Goal: Find specific page/section: Find specific page/section

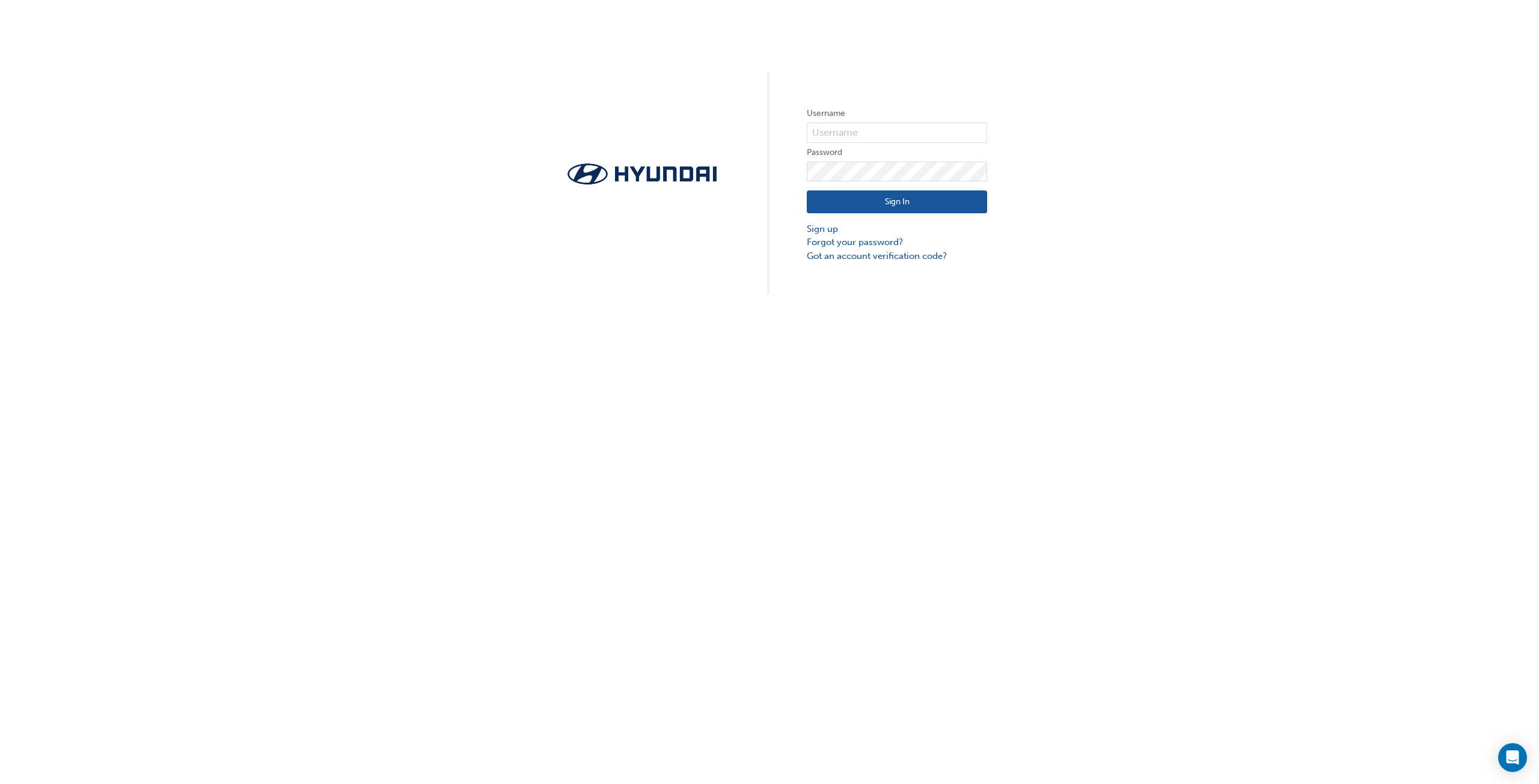
type input "34428"
click at [896, 202] on button "Sign In" at bounding box center [897, 202] width 181 height 23
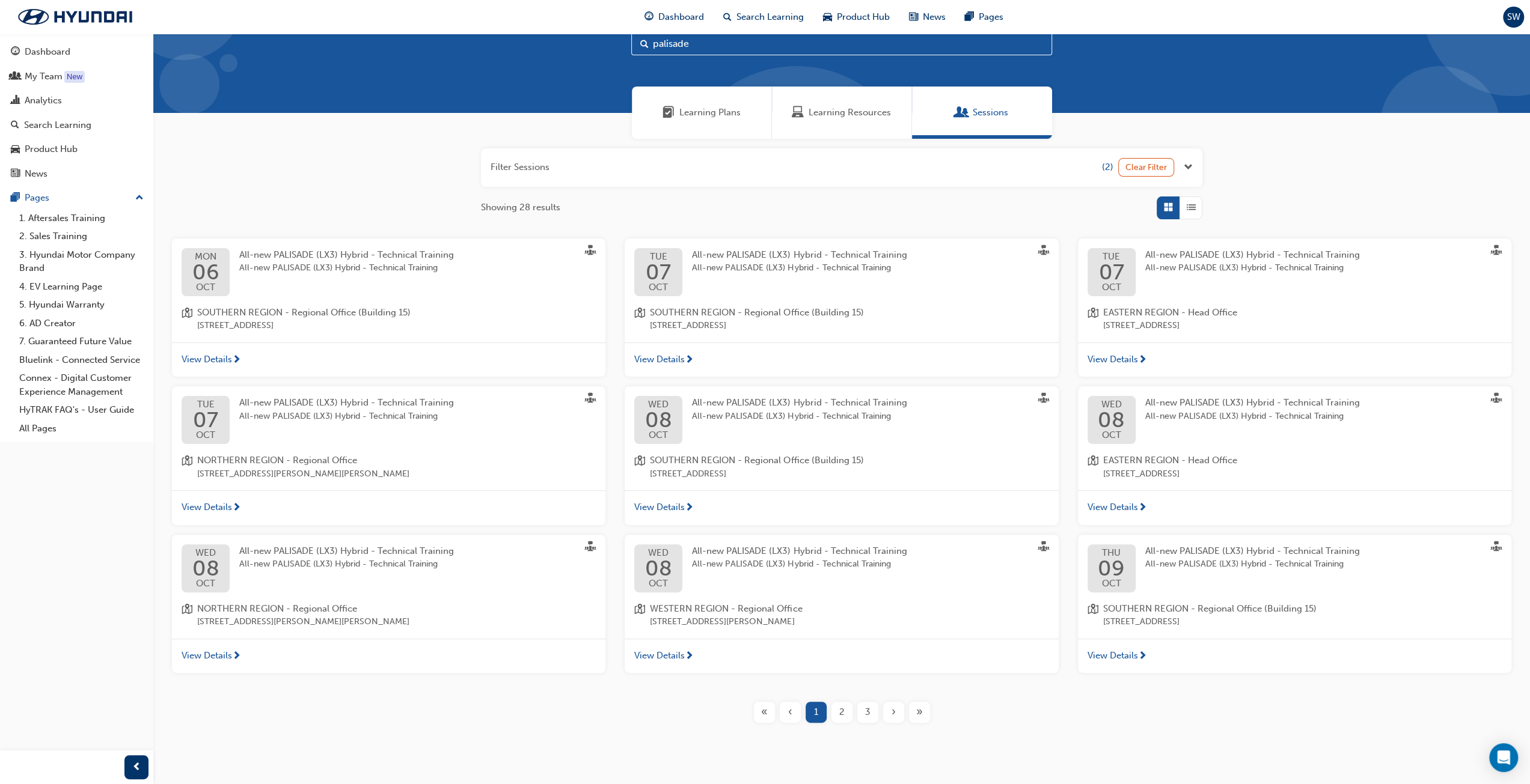
scroll to position [55, 0]
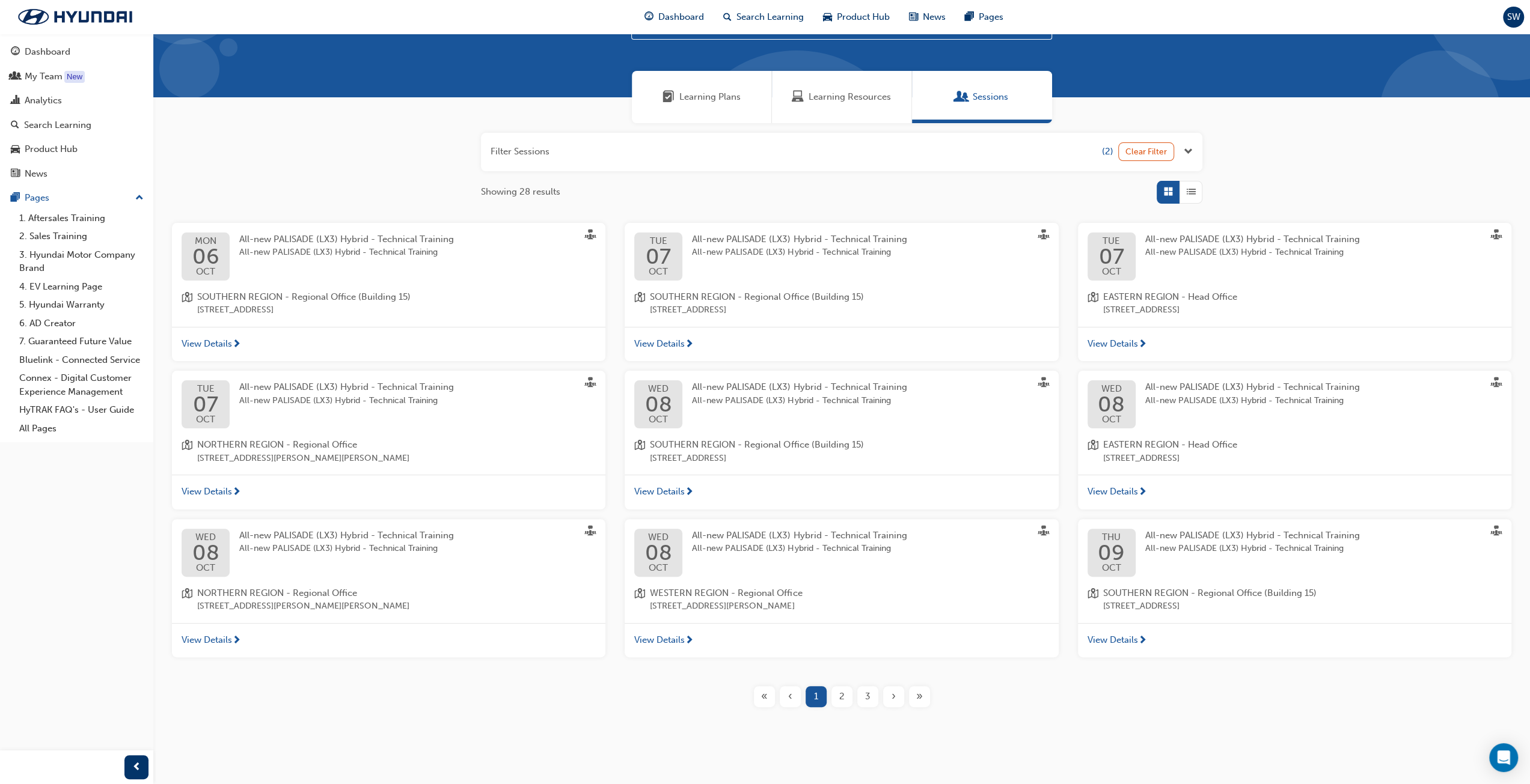
click at [840, 693] on span "2" at bounding box center [842, 696] width 5 height 14
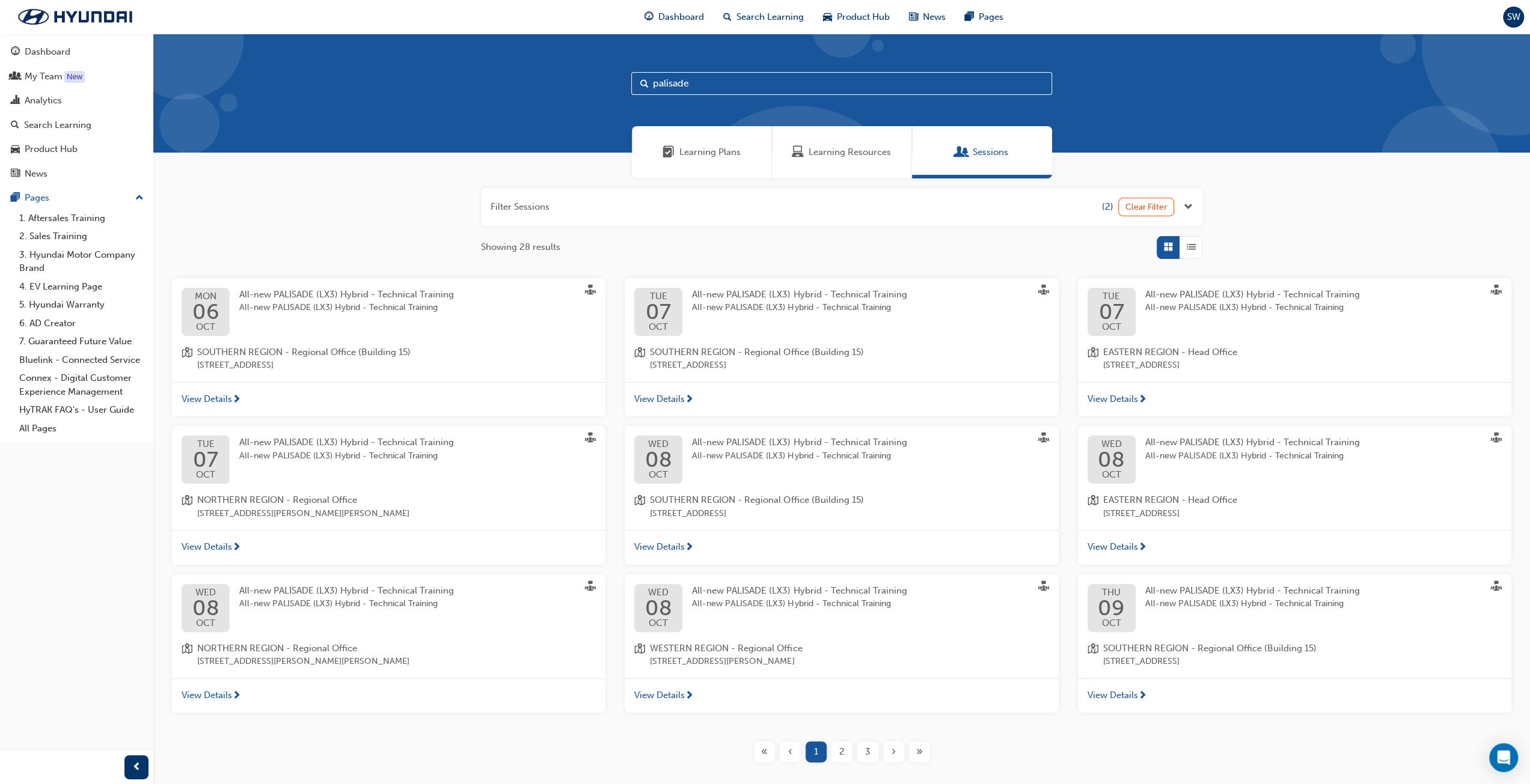
click at [842, 752] on span "2" at bounding box center [842, 752] width 5 height 14
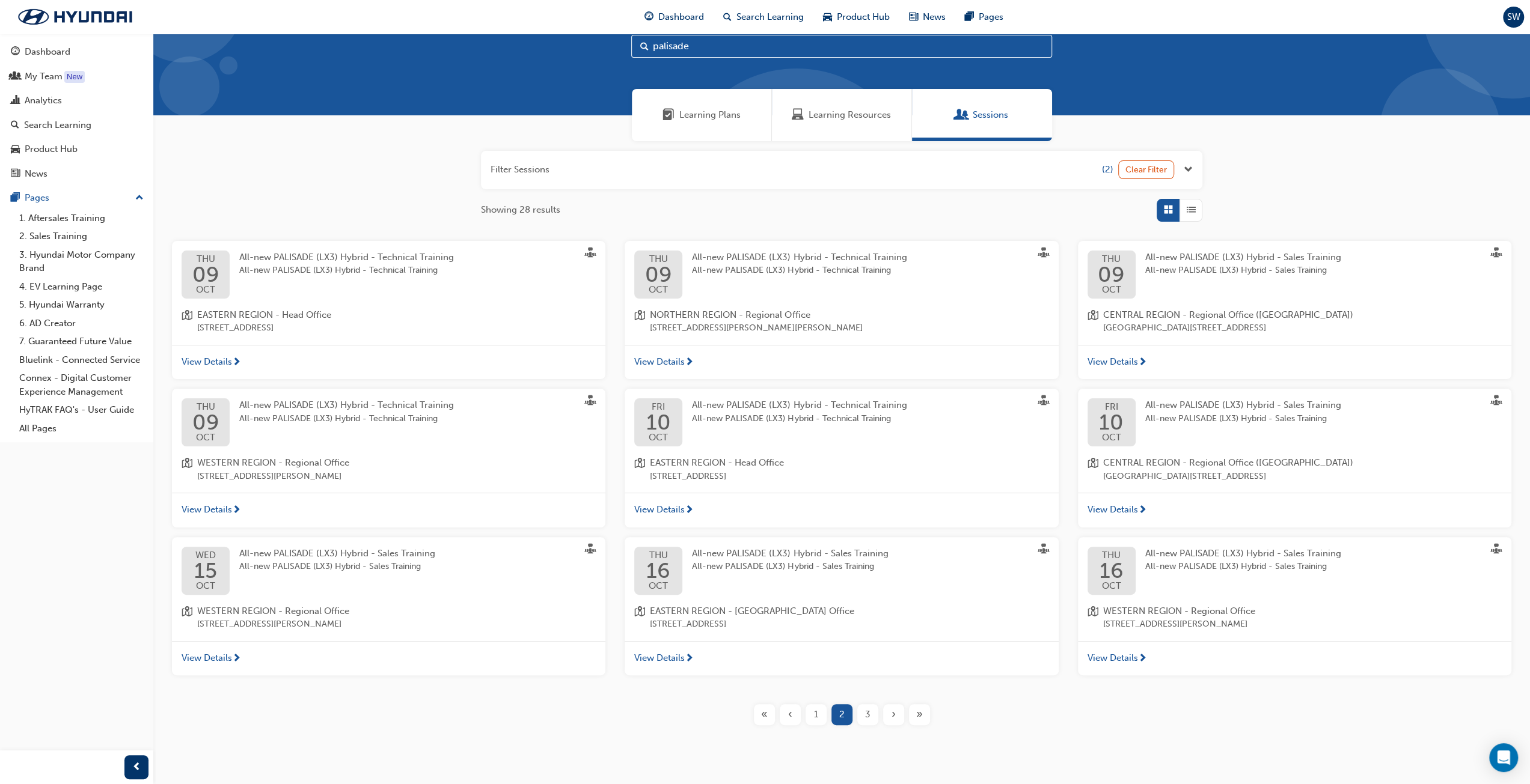
scroll to position [55, 0]
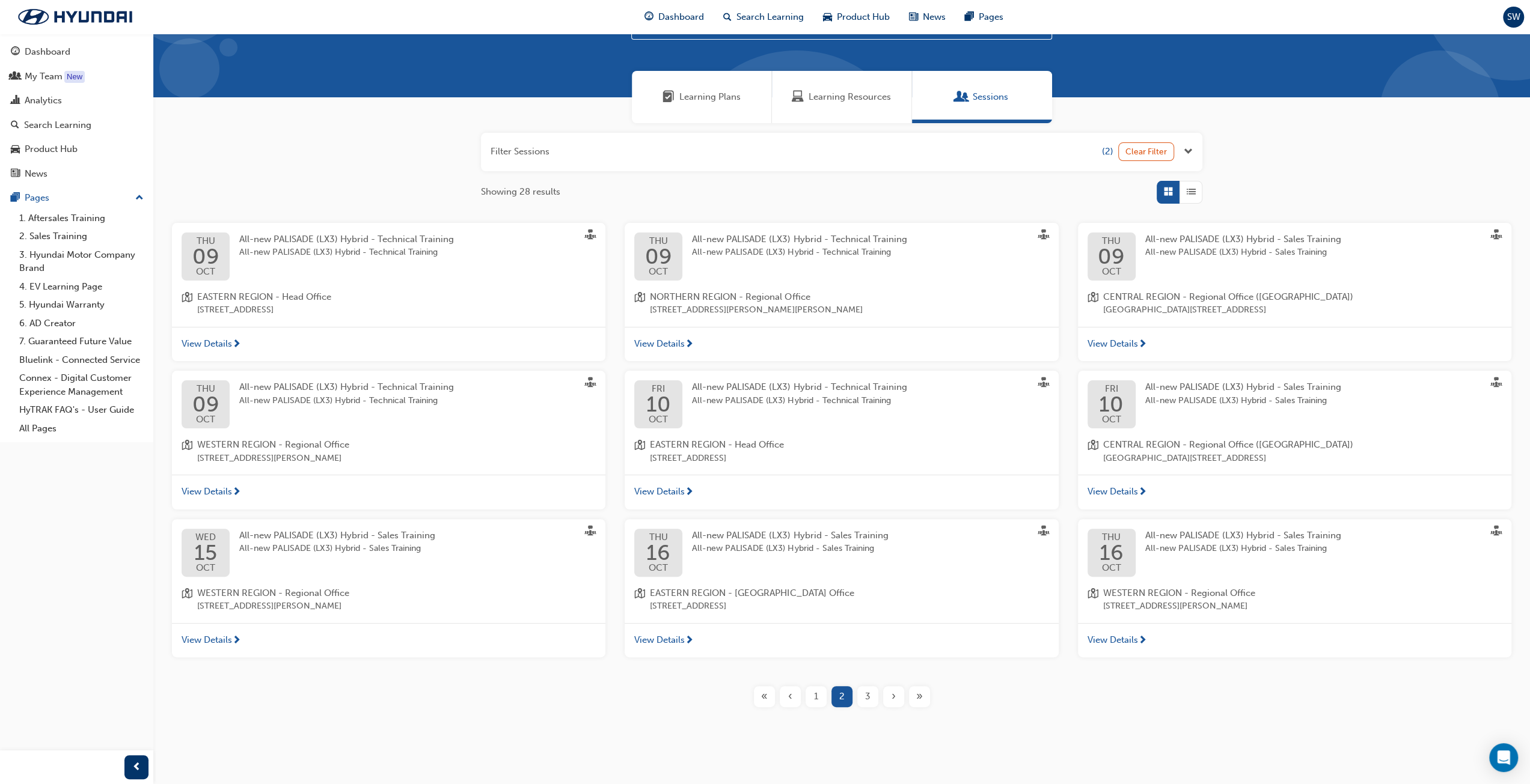
click at [869, 696] on span "3" at bounding box center [868, 696] width 5 height 14
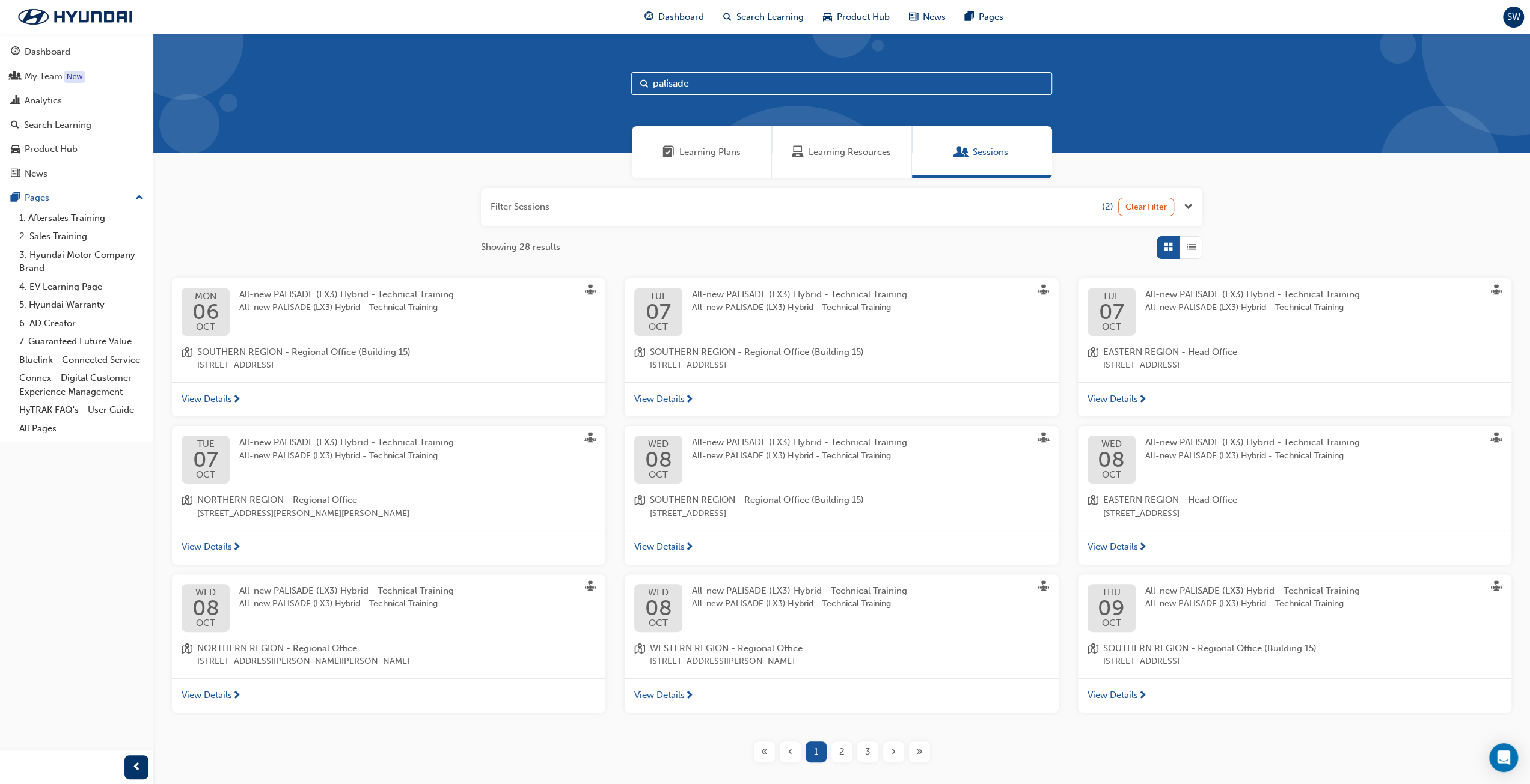
click at [1183, 202] on div "Clear Filter" at bounding box center [1151, 207] width 66 height 19
click at [1079, 204] on button "button" at bounding box center [842, 207] width 721 height 38
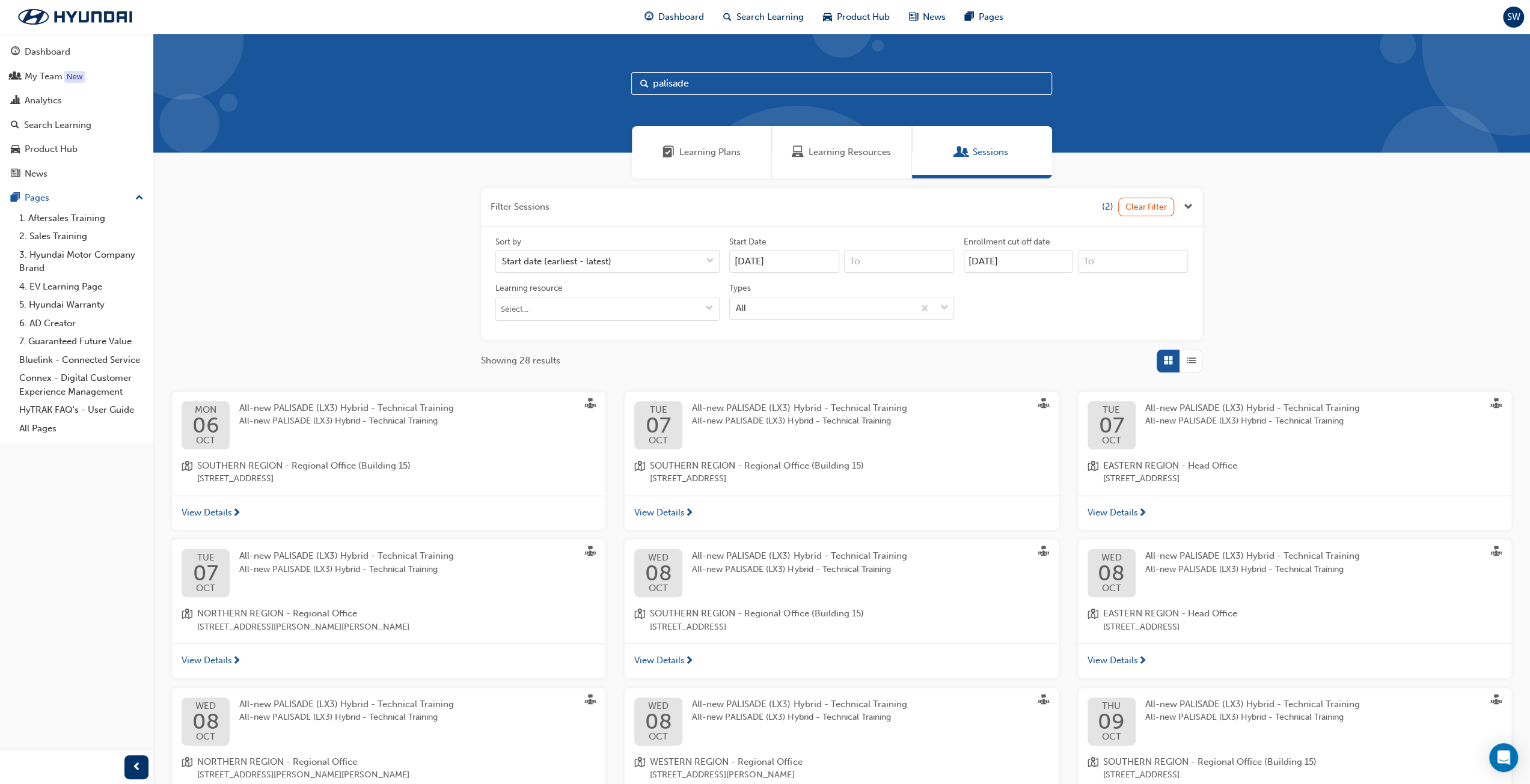
click at [1314, 227] on div "Filter Sessions (2) Clear Filter Sort by Start date (earliest - latest) Start D…" at bounding box center [842, 532] width 1377 height 708
click at [1189, 208] on span "Close the filter" at bounding box center [1188, 207] width 9 height 14
